Goal: Navigation & Orientation: Find specific page/section

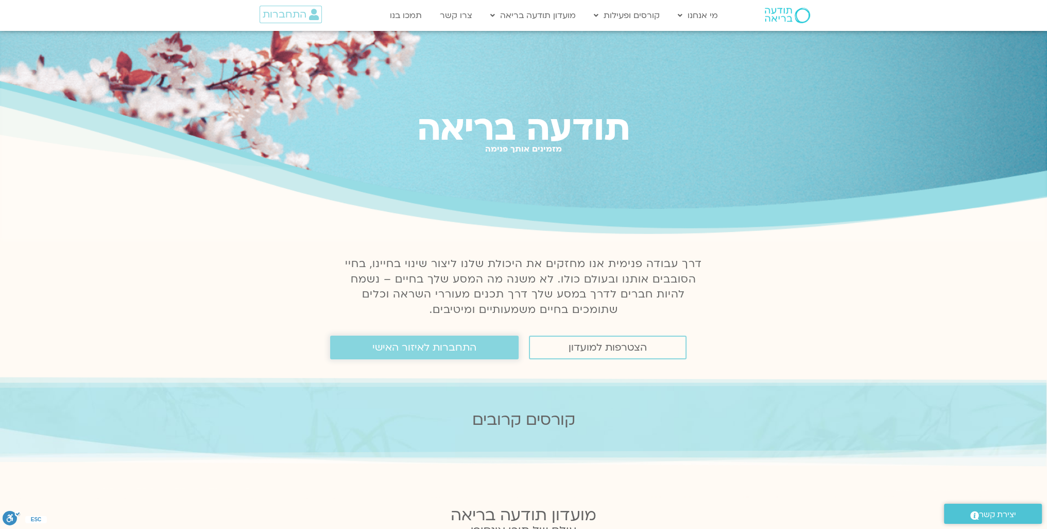
click at [446, 348] on span "התחברות לאיזור האישי" at bounding box center [425, 347] width 104 height 11
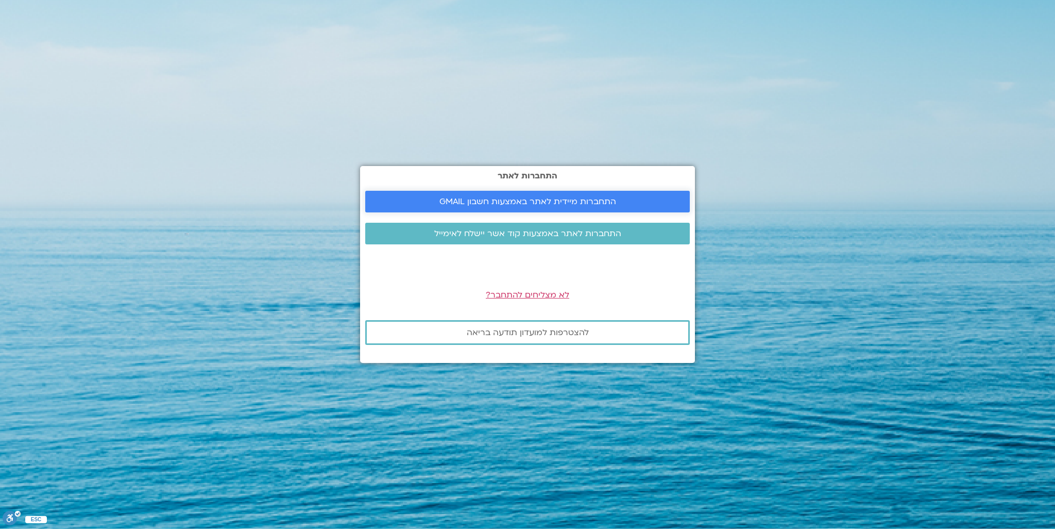
click at [564, 199] on span "התחברות מיידית לאתר באמצעות חשבון GMAIL" at bounding box center [527, 201] width 177 height 9
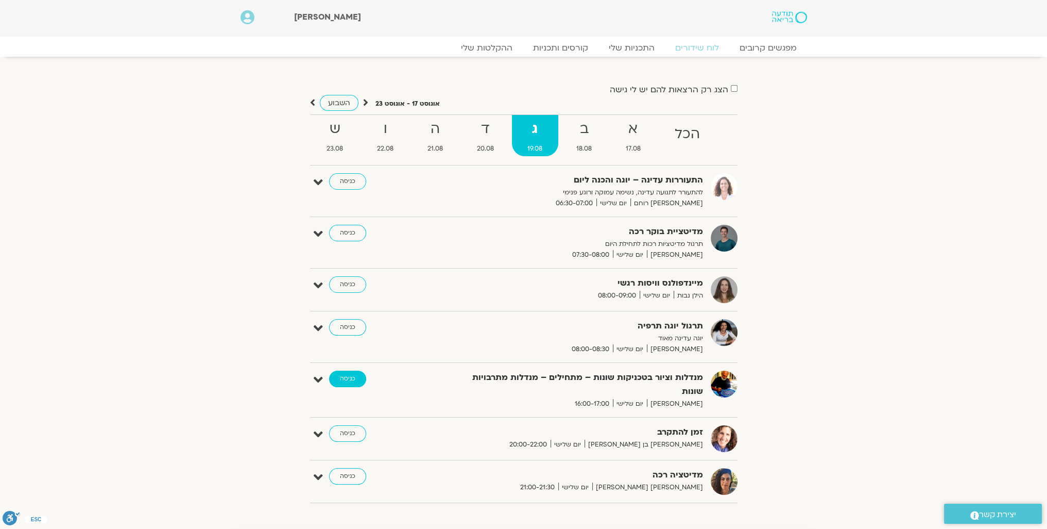
click at [348, 378] on link "כניסה" at bounding box center [347, 378] width 37 height 16
